Goal: Find specific page/section: Find specific page/section

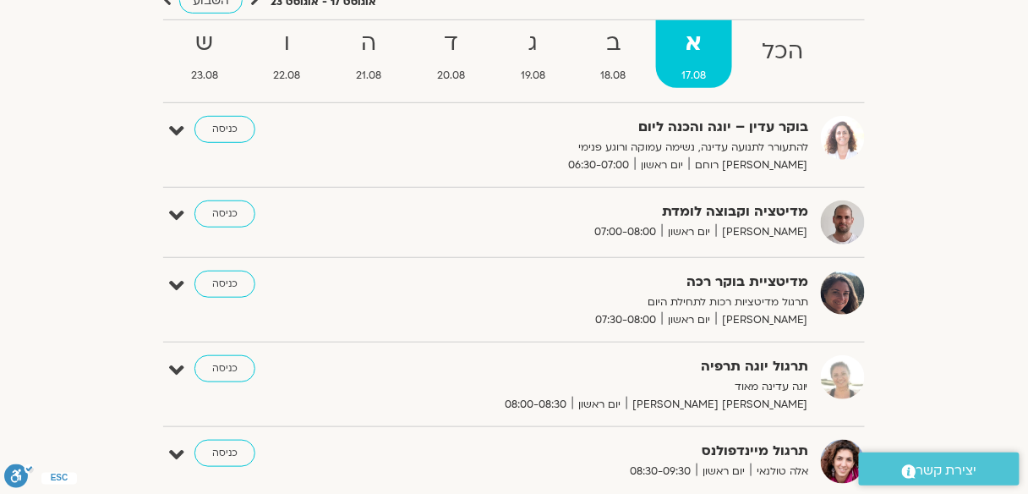
scroll to position [135, 0]
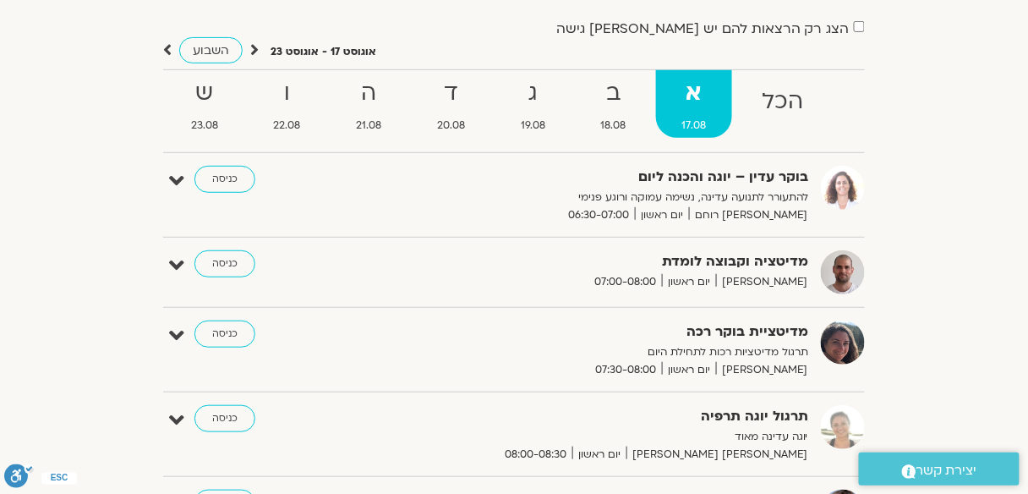
click at [663, 226] on div "בוקר עדין – יוגה והכנה ליום להתעורר לתנועה עדינה, נשימה עמוקה ורוגע פנימי [PERS…" at bounding box center [514, 202] width 702 height 72
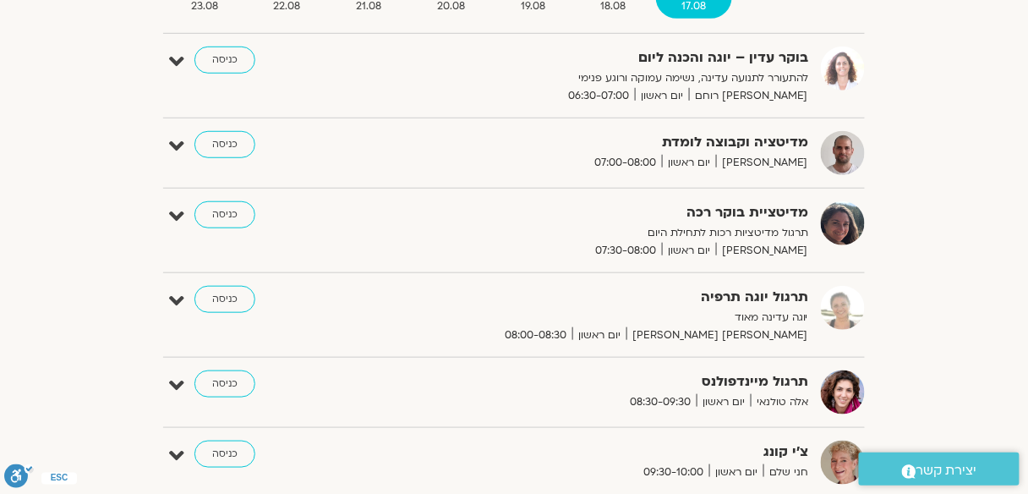
scroll to position [338, 0]
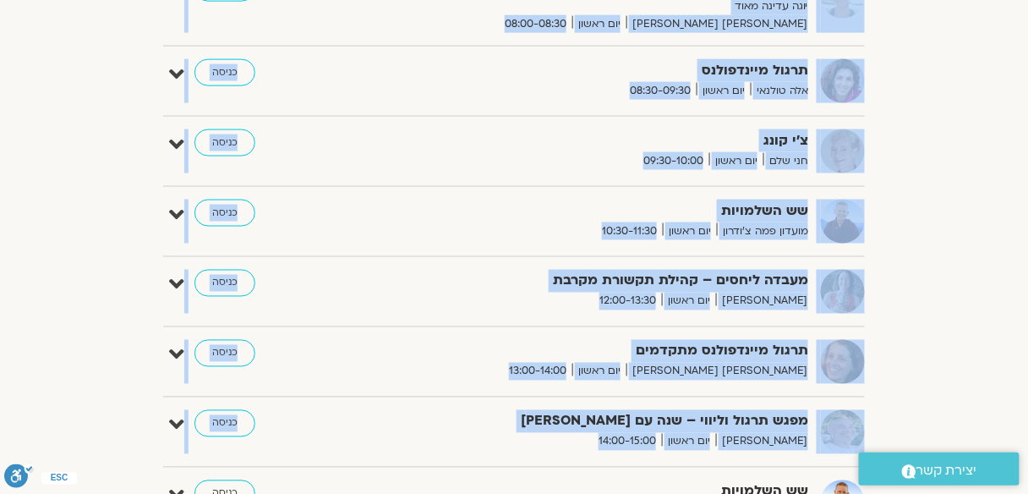
drag, startPoint x: 349, startPoint y: 167, endPoint x: 1038, endPoint y: 511, distance: 770.3
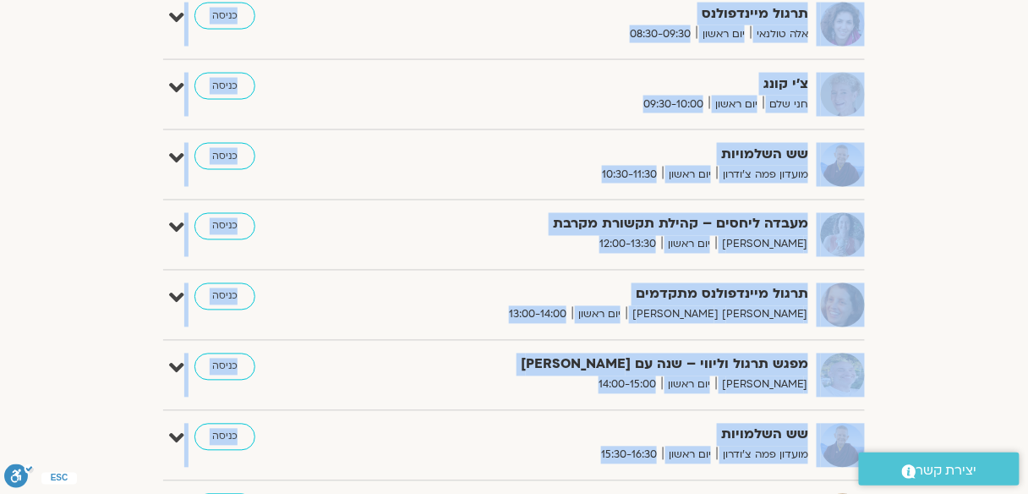
click at [19, 139] on section "הצג רק הרצאות להם יש [PERSON_NAME] גישה [DATE] - [DATE] השבוע להציג אירועים שפת…" at bounding box center [514, 135] width 1028 height 1295
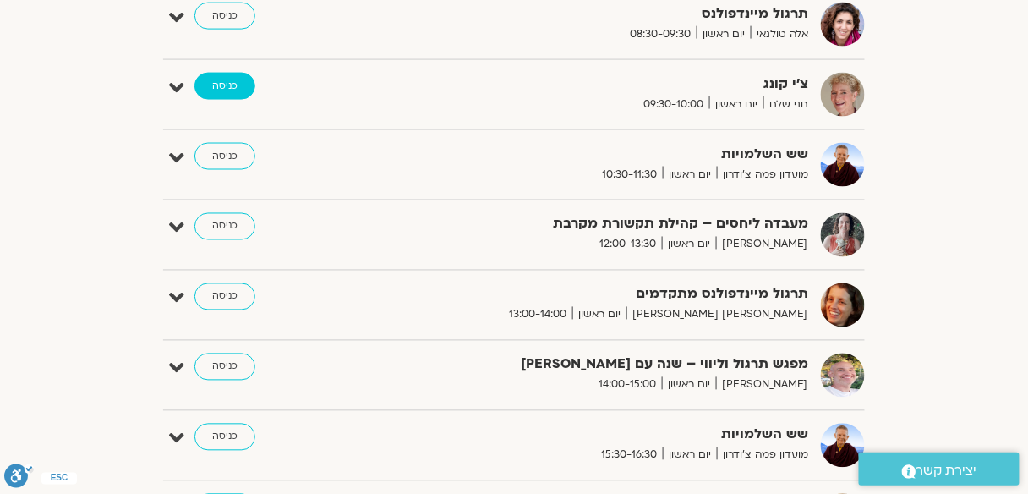
click at [225, 83] on link "כניסה" at bounding box center [224, 86] width 61 height 27
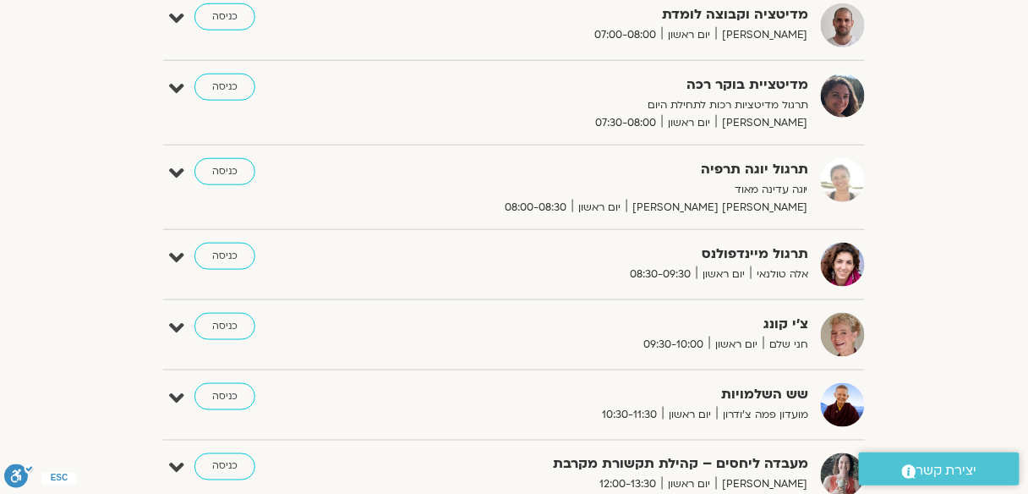
scroll to position [406, 0]
